Goal: Navigation & Orientation: Find specific page/section

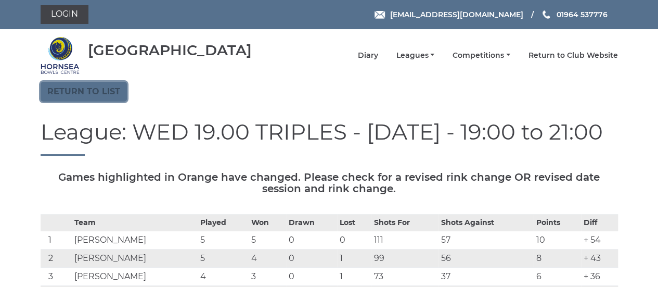
click at [100, 90] on link "Return to list" at bounding box center [84, 92] width 86 height 20
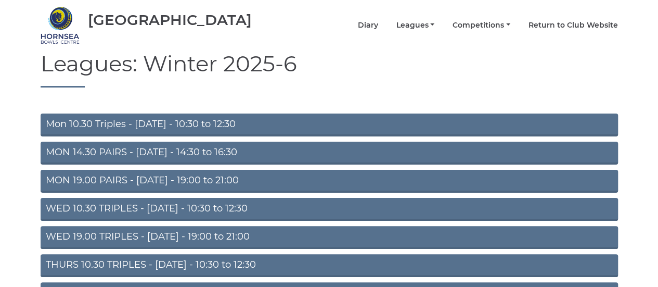
scroll to position [35, 0]
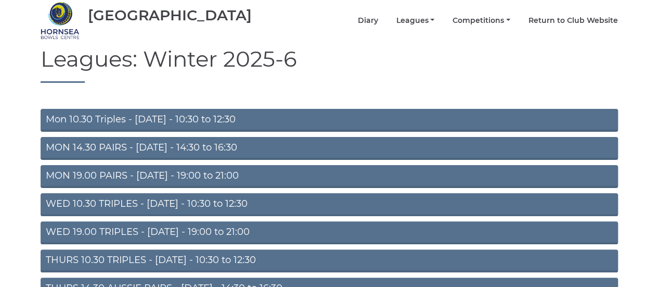
click at [228, 182] on link "MON 19.00 PAIRS - Monday - 19:00 to 21:00" at bounding box center [329, 176] width 577 height 23
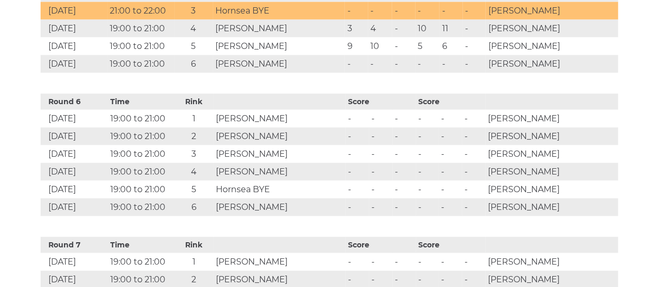
scroll to position [1156, 0]
